Goal: Information Seeking & Learning: Learn about a topic

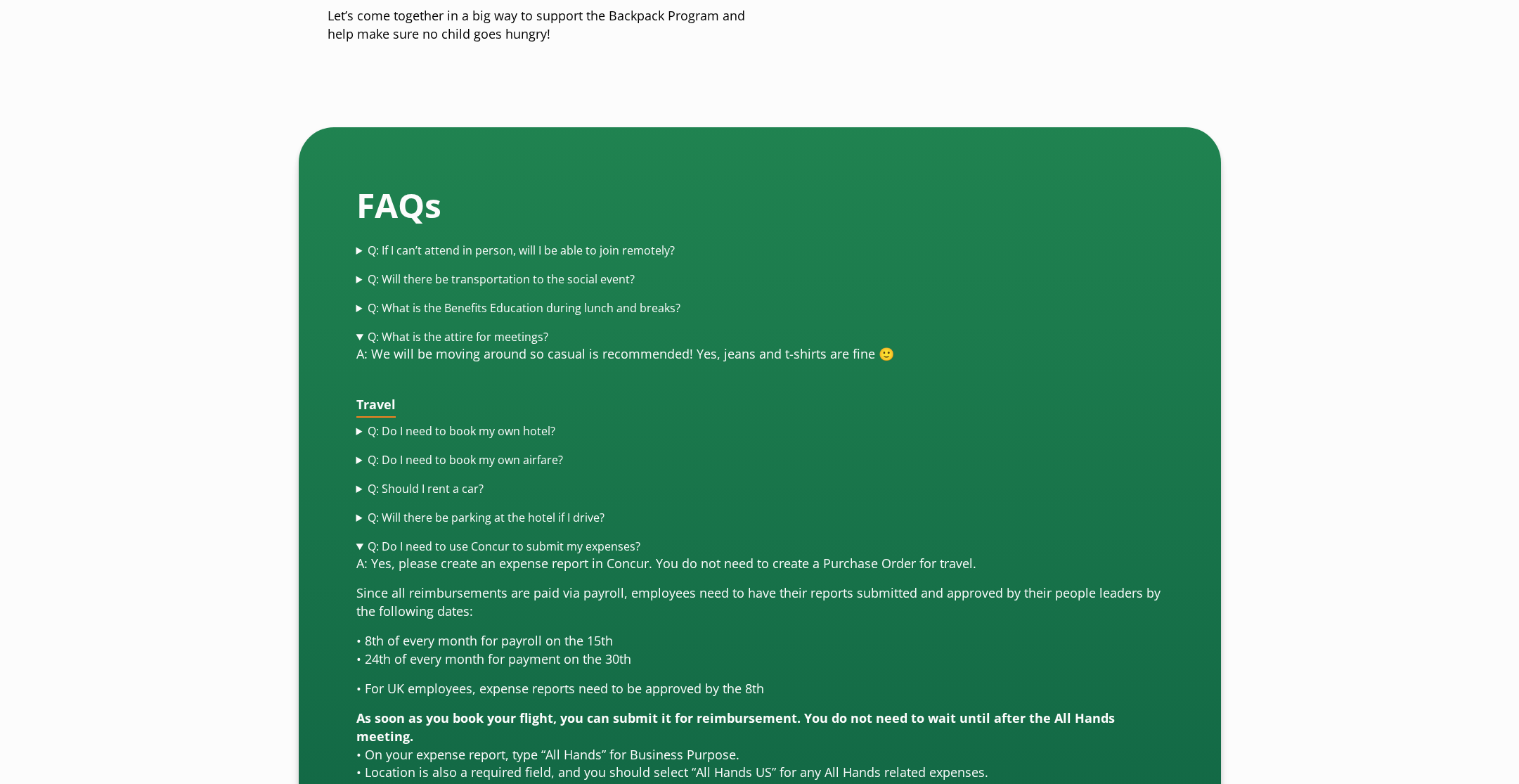
click at [350, 397] on div "FAQs Q: If I can’t attend in person, will I be able to join remotely? A: Intrad…" at bounding box center [760, 723] width 923 height 1193
click at [361, 481] on summary "Q: Should I rent a car?" at bounding box center [760, 489] width 807 height 16
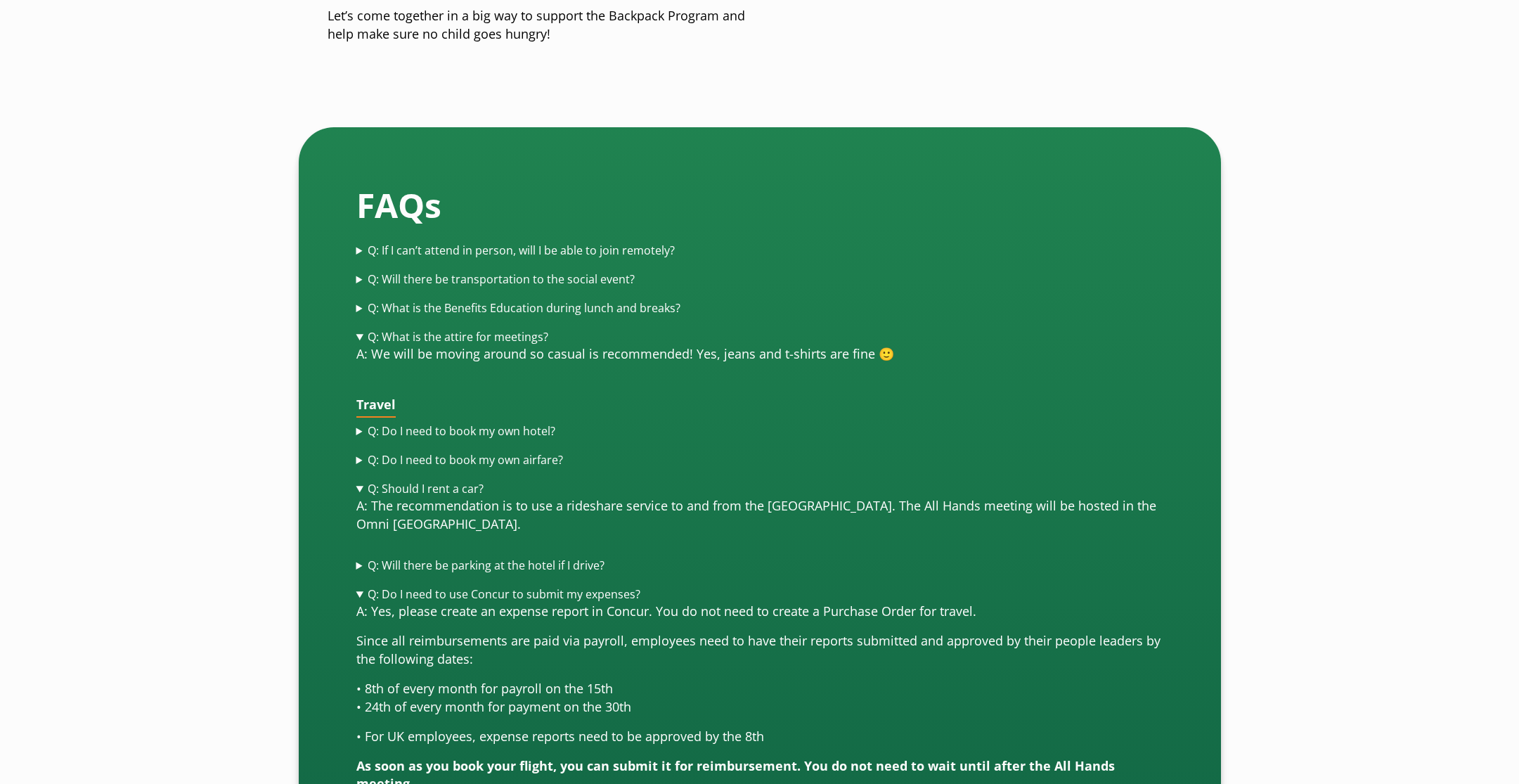
click at [360, 557] on summary "Q: Will there be parking at the hotel if I drive?" at bounding box center [760, 565] width 807 height 16
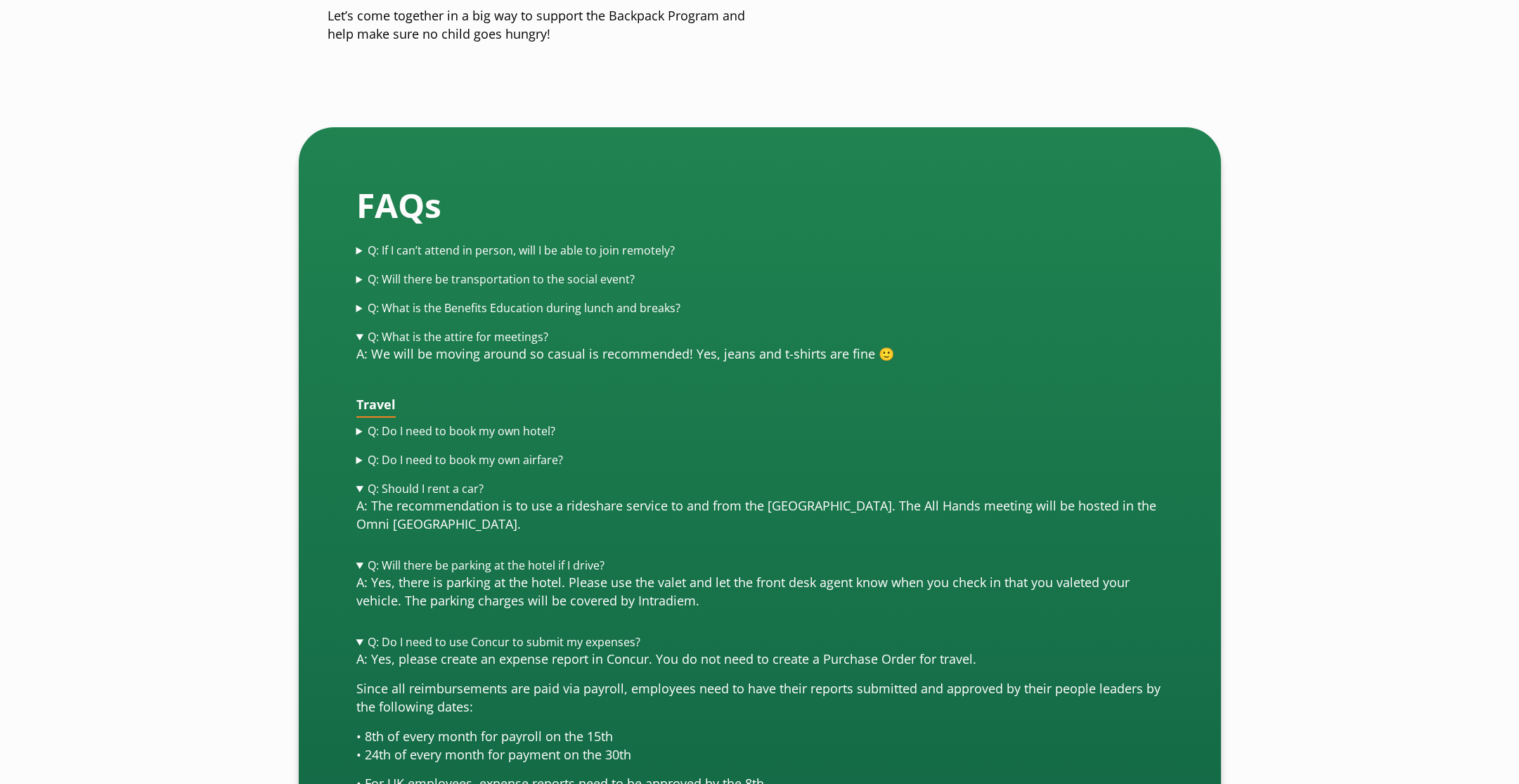
click at [359, 557] on summary "Q: Will there be parking at the hotel if I drive?" at bounding box center [760, 565] width 807 height 16
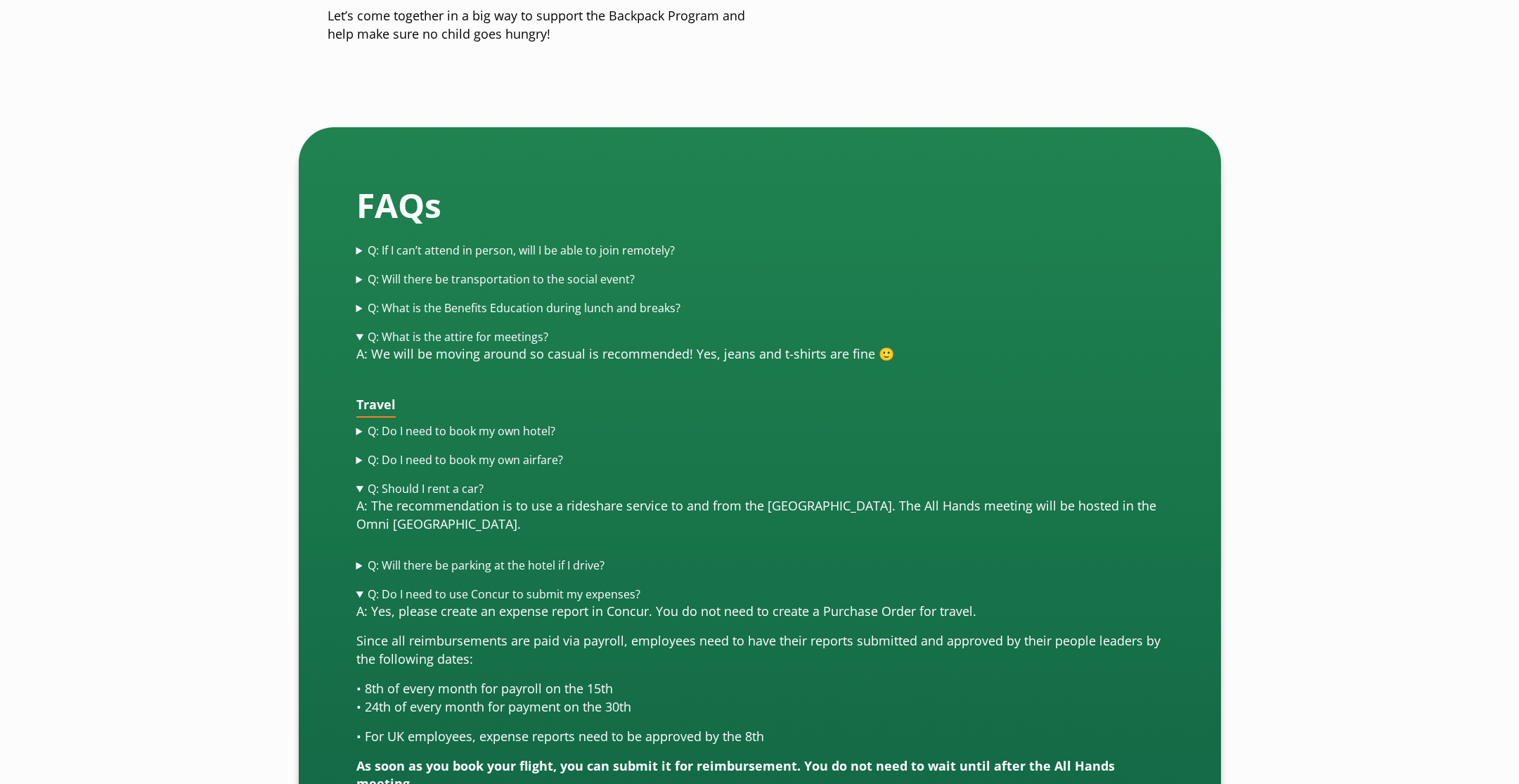
click at [359, 557] on summary "Q: Will there be parking at the hotel if I drive?" at bounding box center [760, 565] width 807 height 16
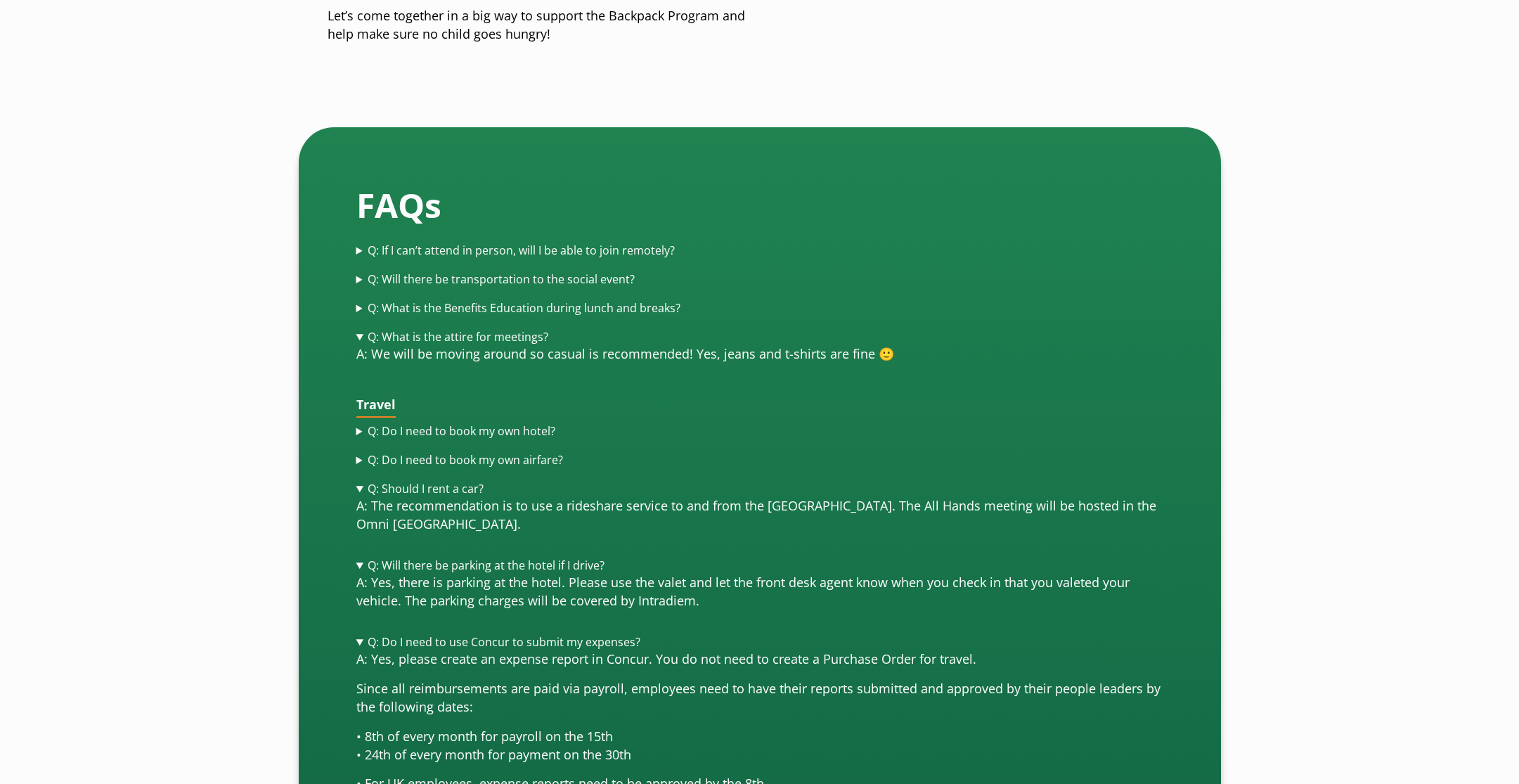
click at [359, 557] on summary "Q: Will there be parking at the hotel if I drive?" at bounding box center [760, 565] width 807 height 16
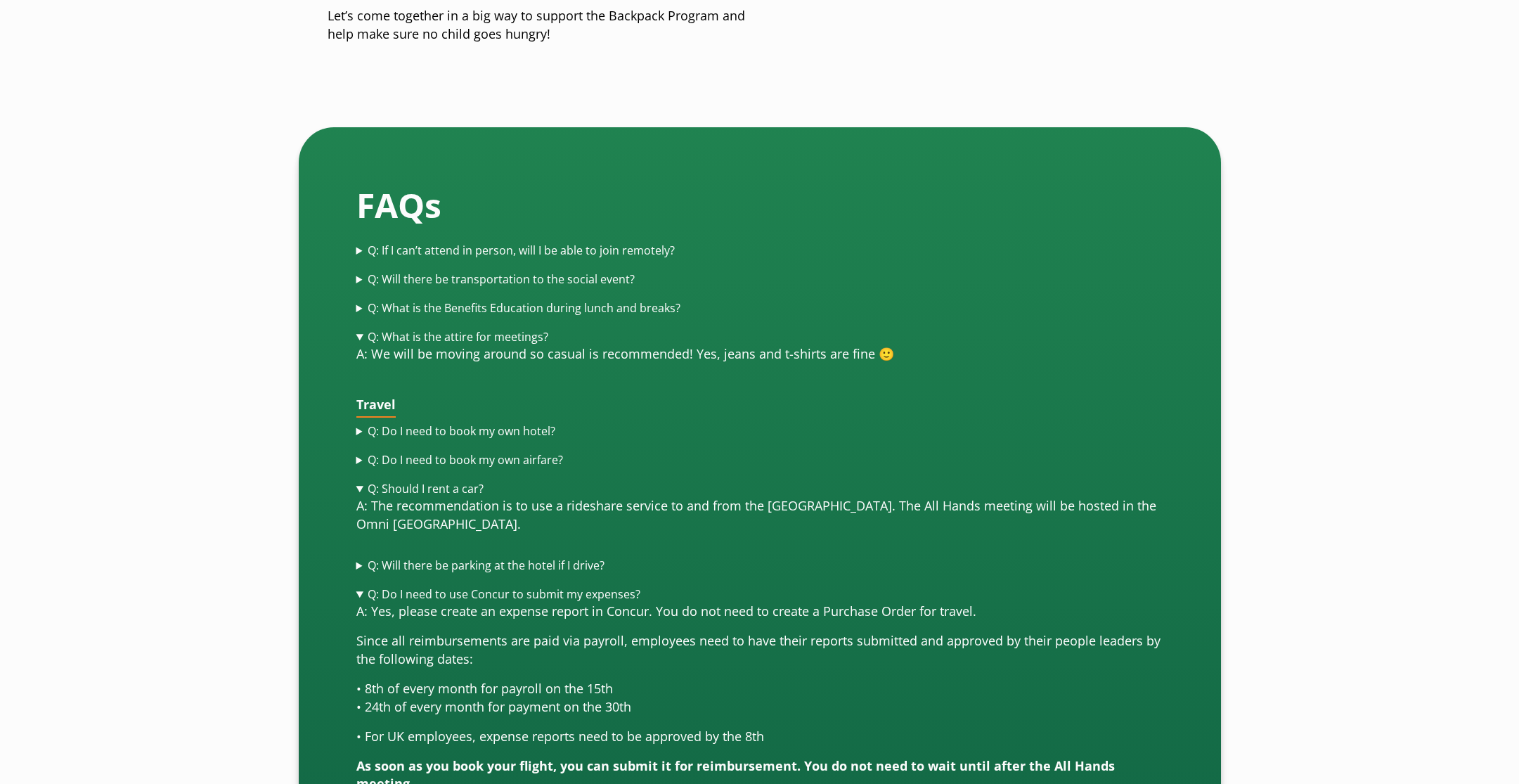
click at [357, 587] on summary "Q: Do I need to use Concur to submit my expenses?" at bounding box center [760, 595] width 807 height 16
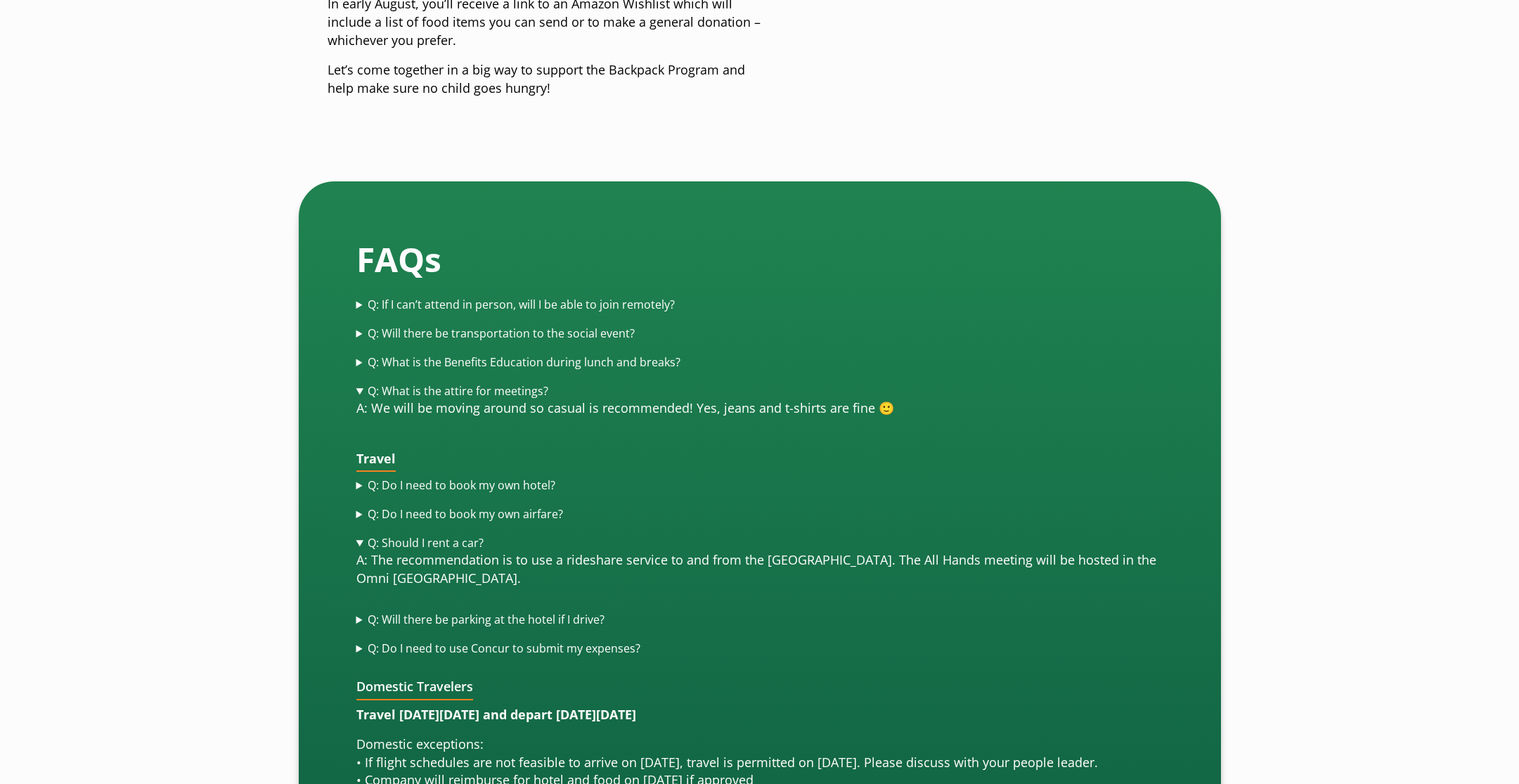
scroll to position [3655, 0]
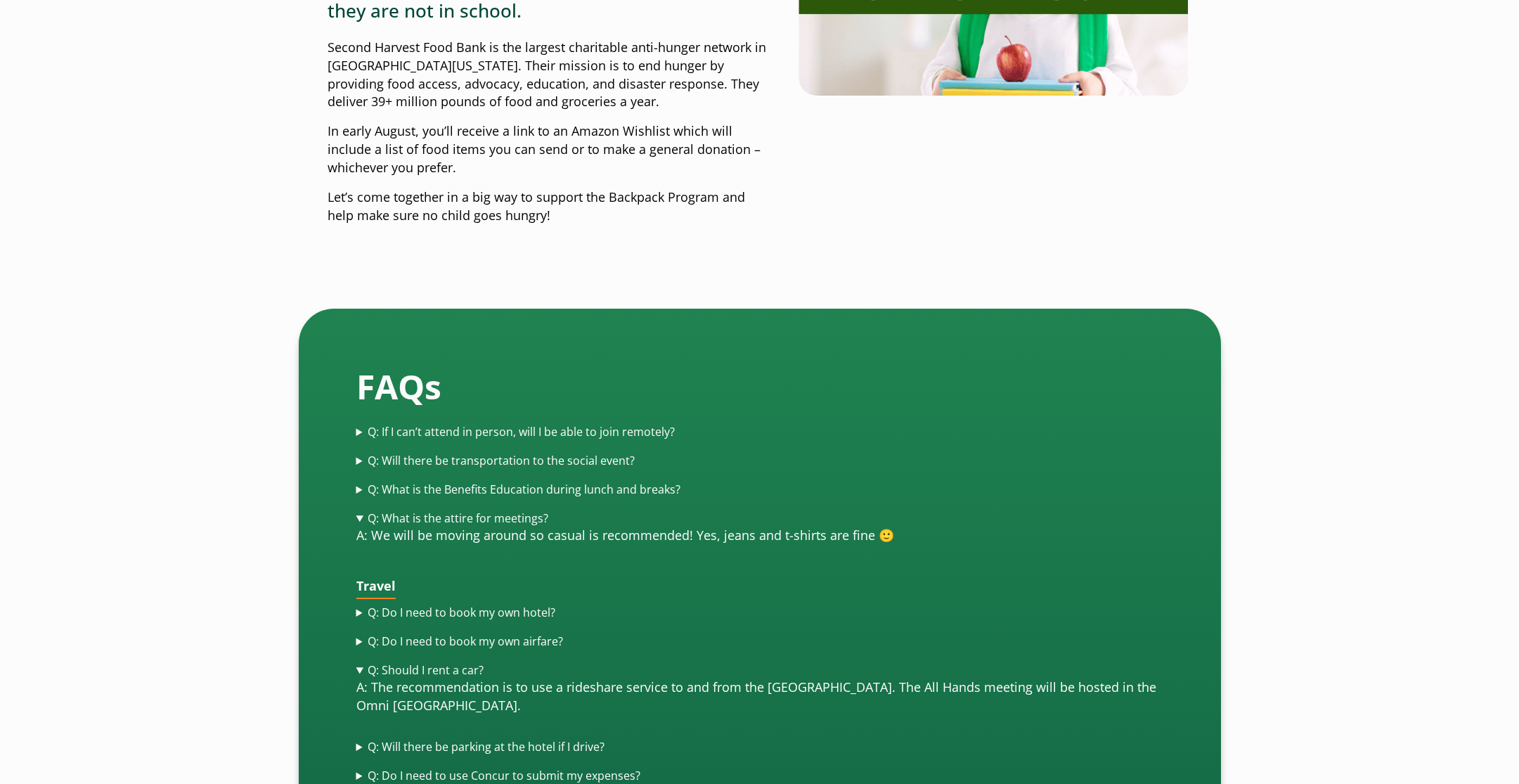
click at [359, 453] on summary "Q: Will there be transportation to the social event?" at bounding box center [760, 461] width 807 height 16
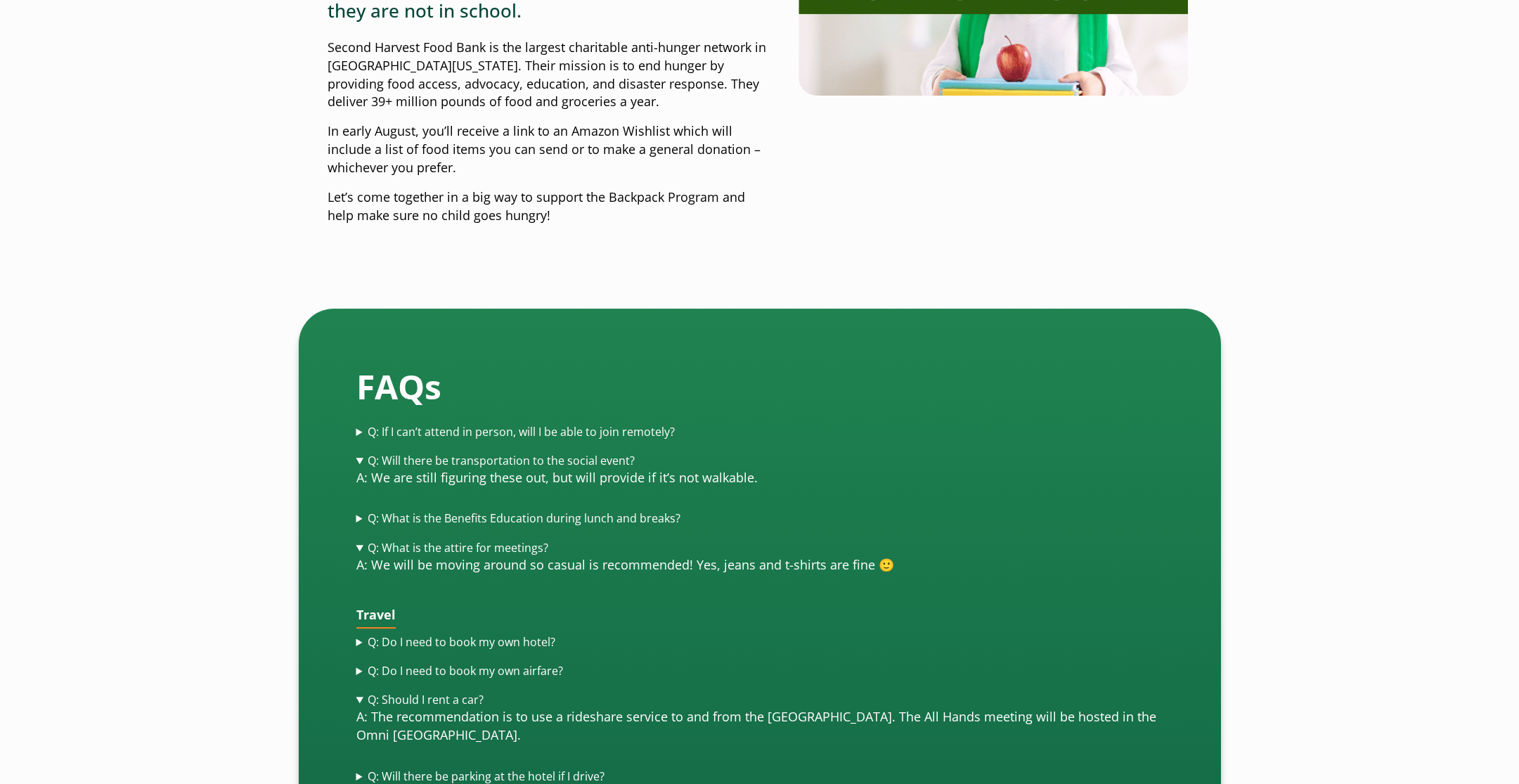
click at [360, 453] on summary "Q: Will there be transportation to the social event?" at bounding box center [760, 461] width 807 height 16
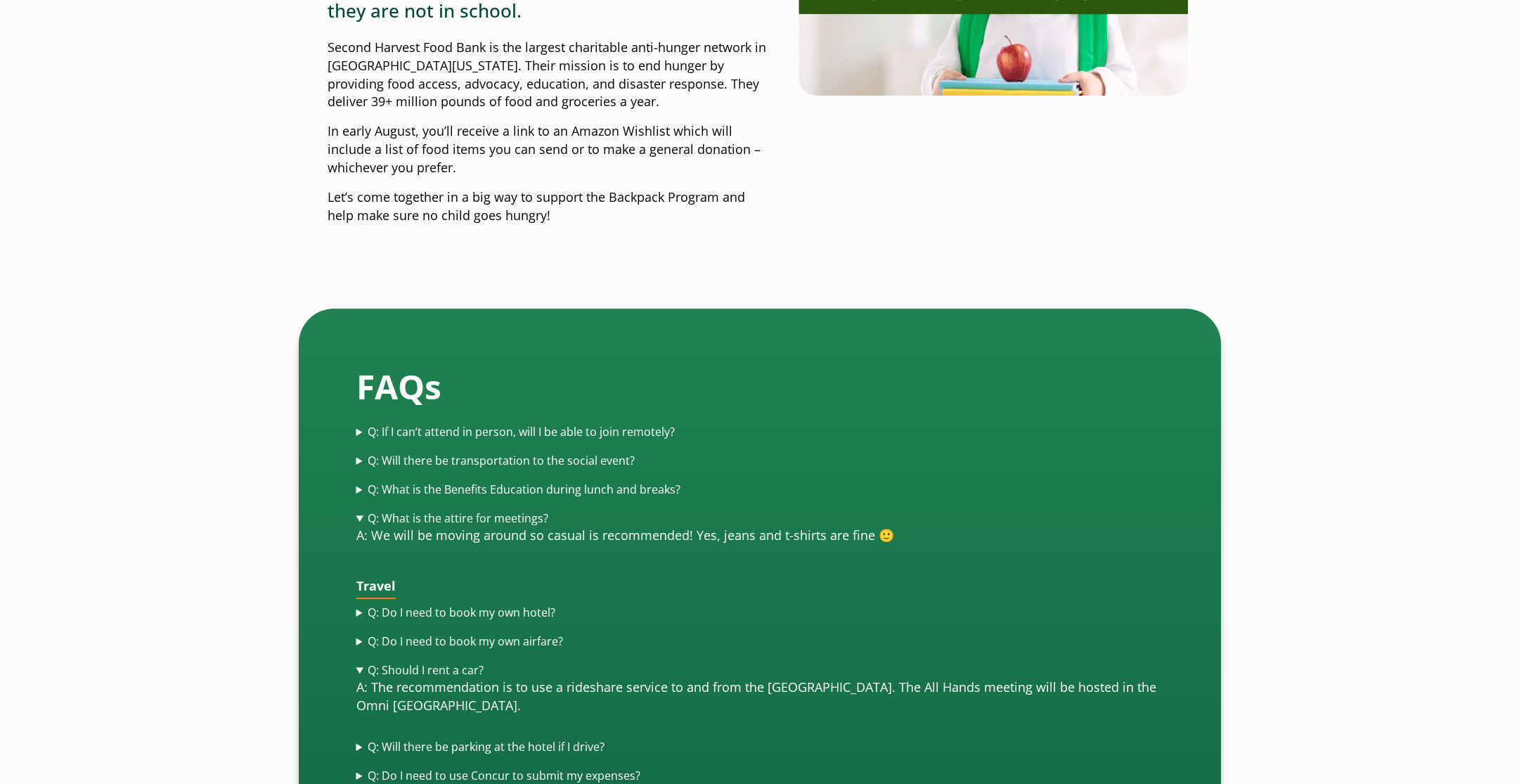
click at [356, 482] on summary "Q: What is the Benefits Education during lunch and breaks?" at bounding box center [760, 490] width 807 height 16
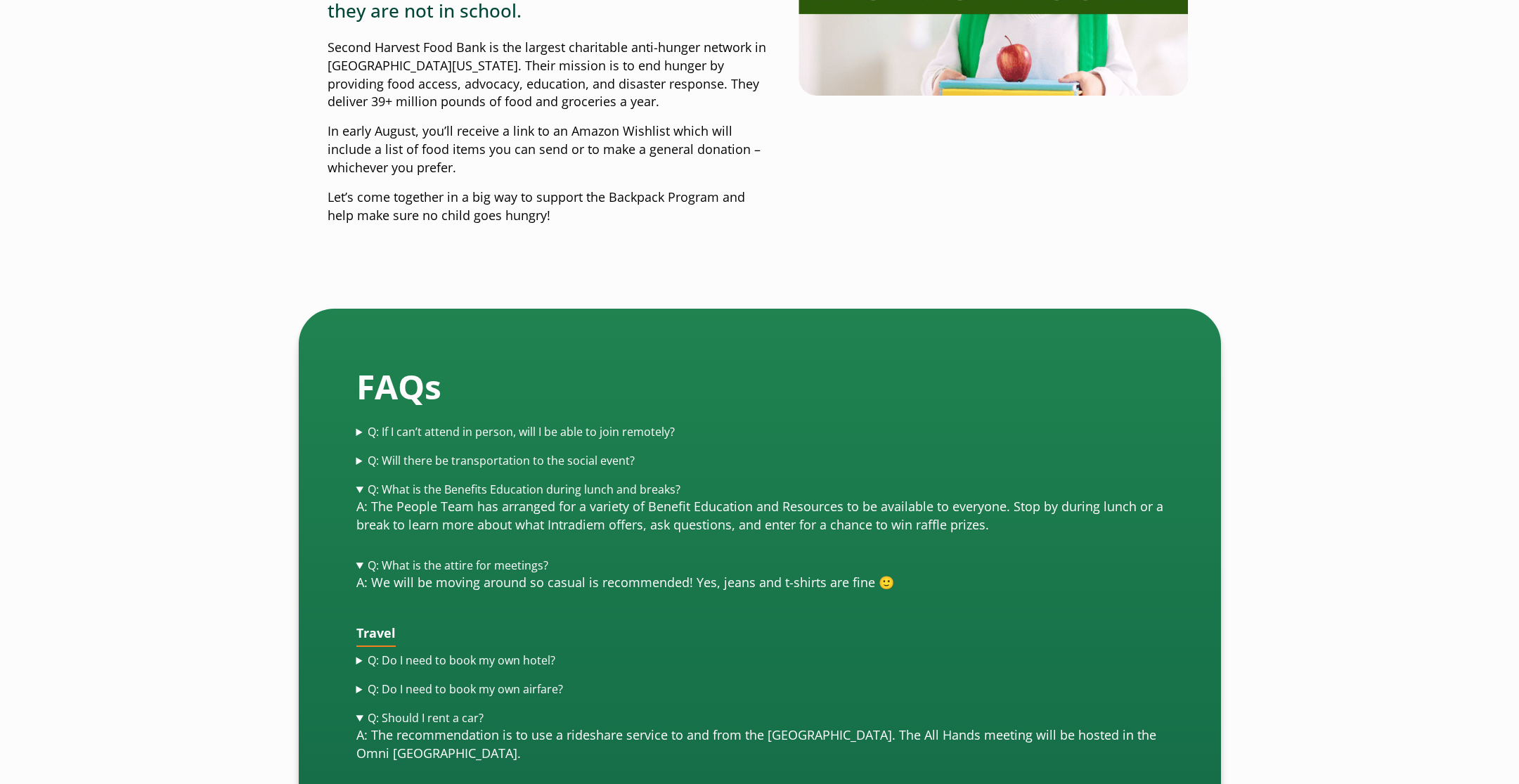
click at [356, 482] on summary "Q: What is the Benefits Education during lunch and breaks?" at bounding box center [760, 490] width 807 height 16
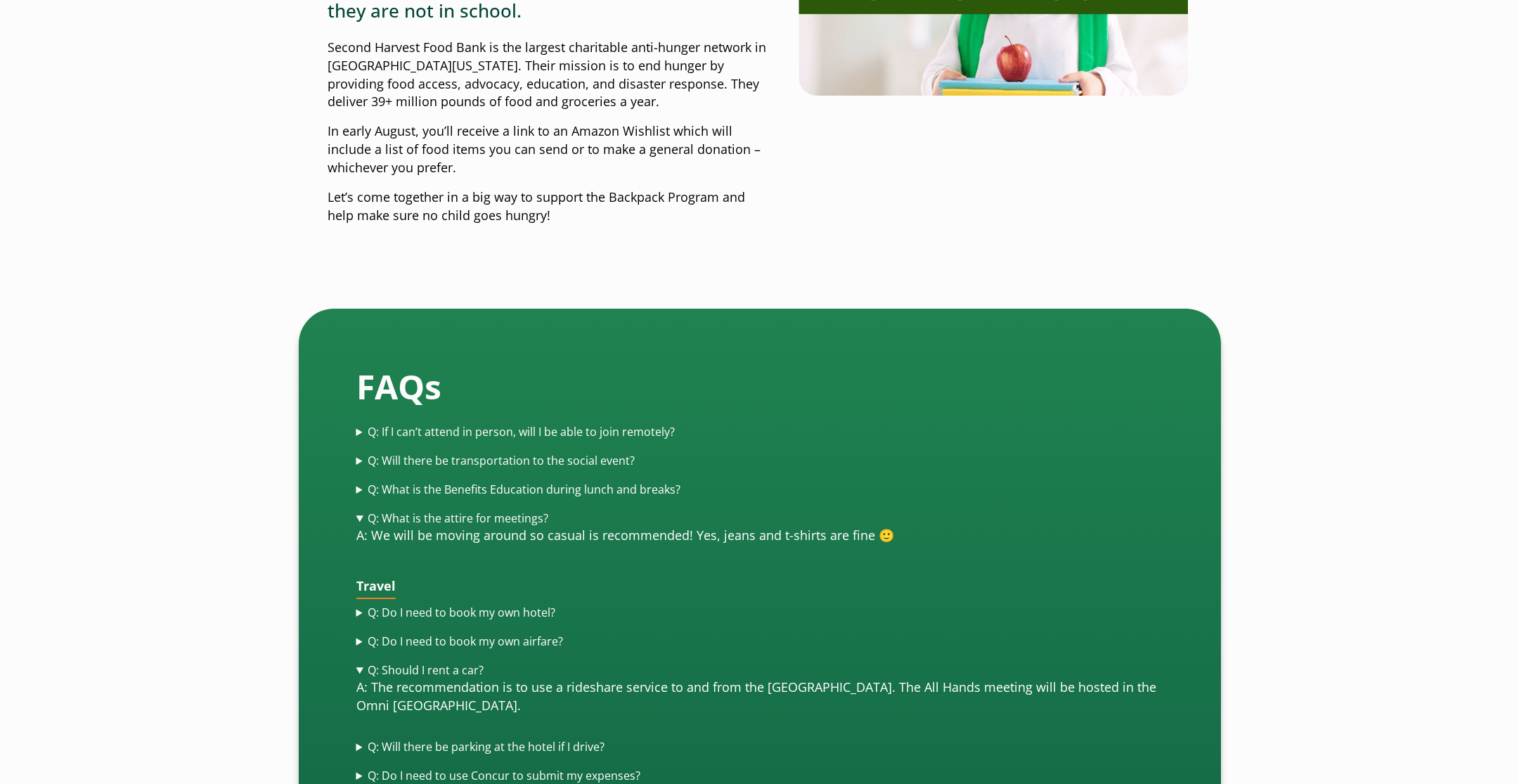
click at [358, 424] on summary "Q: If I can’t attend in person, will I be able to join remotely?" at bounding box center [760, 432] width 807 height 16
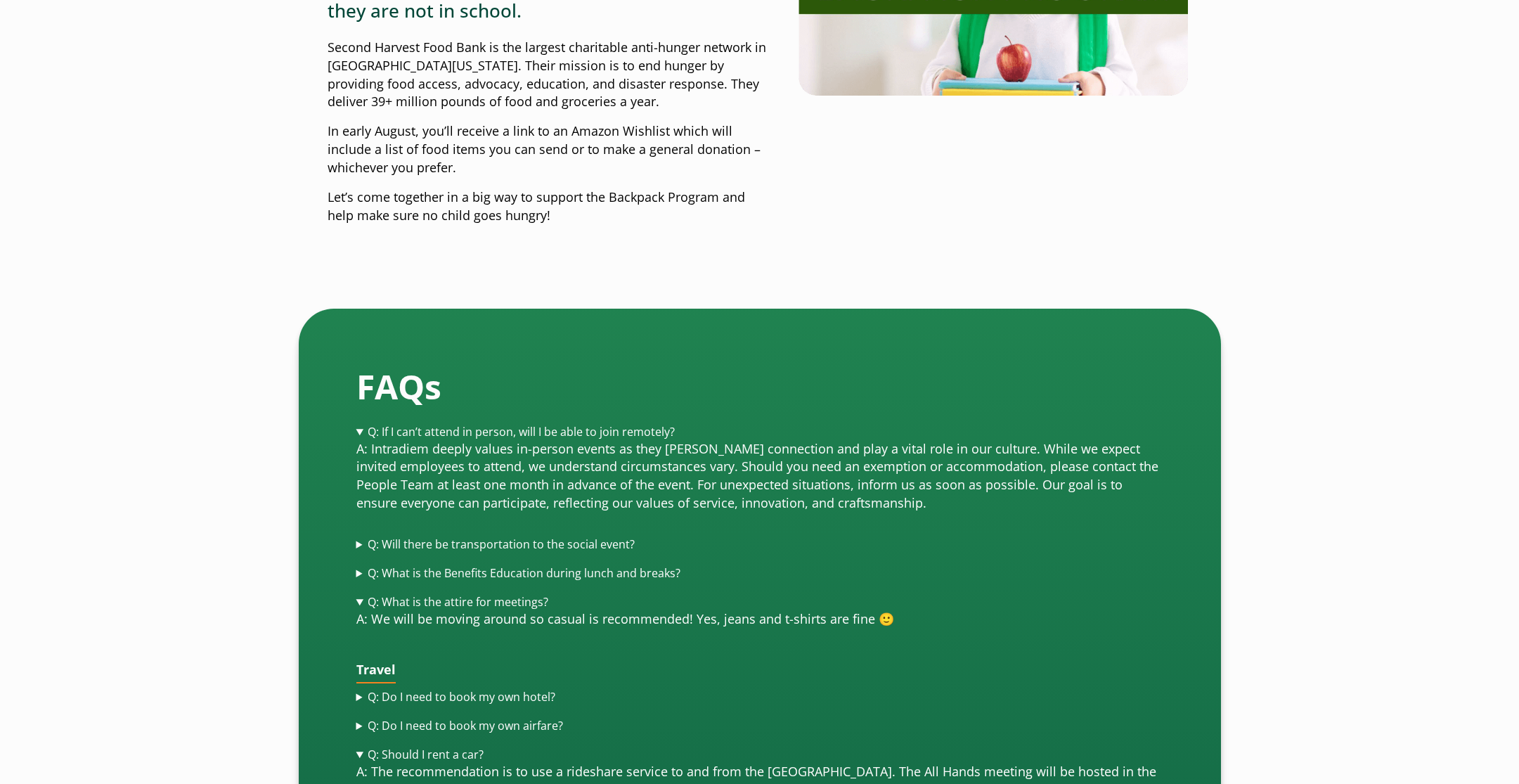
click at [360, 424] on summary "Q: If I can’t attend in person, will I be able to join remotely?" at bounding box center [760, 432] width 807 height 16
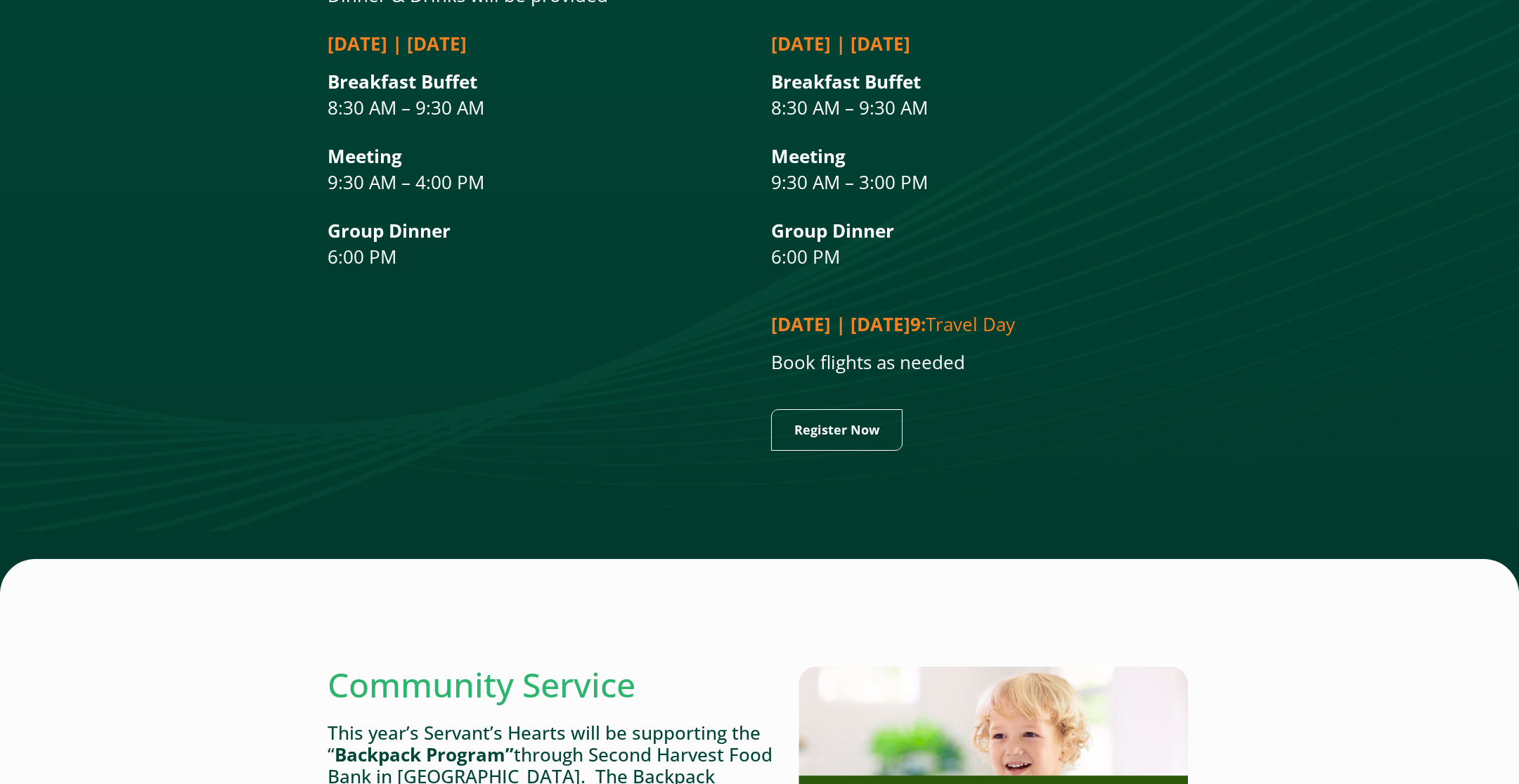
scroll to position [2567, 0]
